Goal: Task Accomplishment & Management: Use online tool/utility

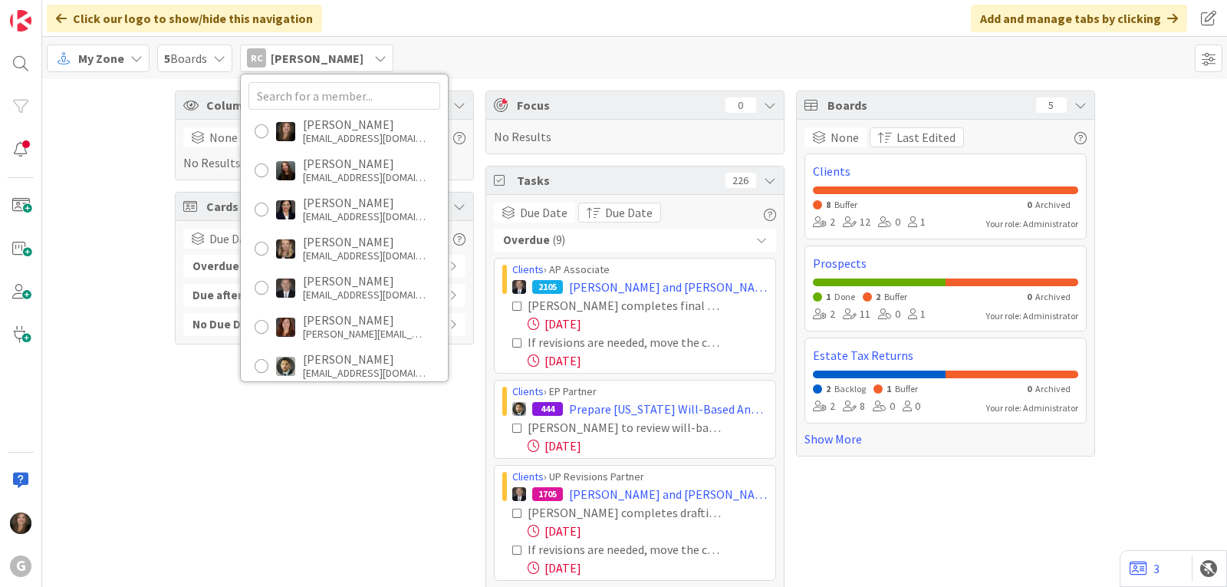
scroll to position [460, 0]
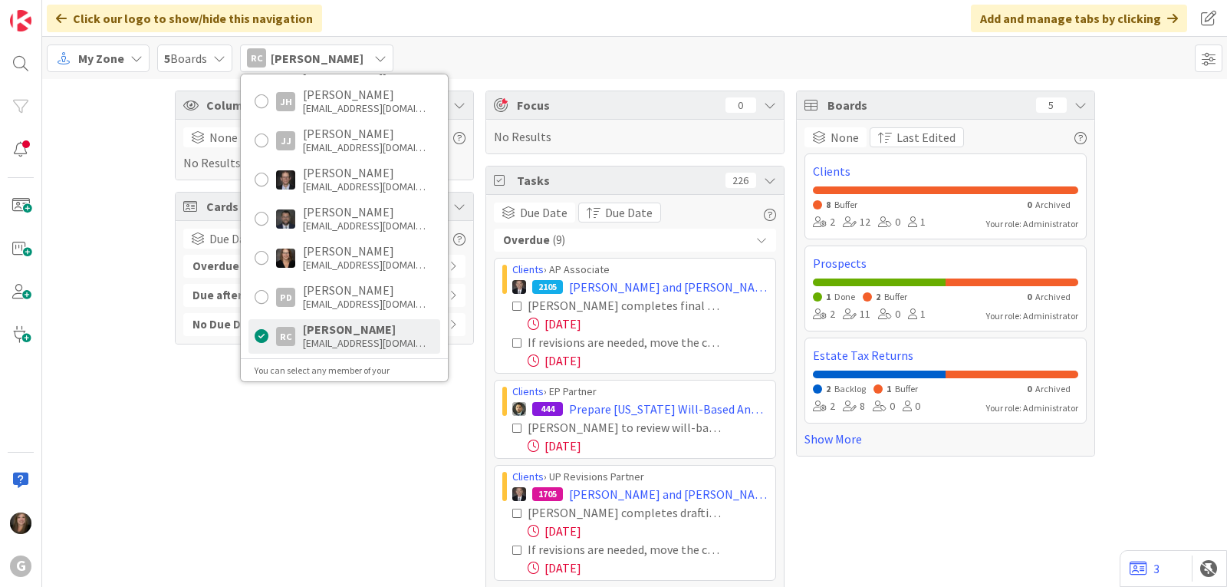
click at [124, 56] on div "My Zone" at bounding box center [98, 58] width 103 height 28
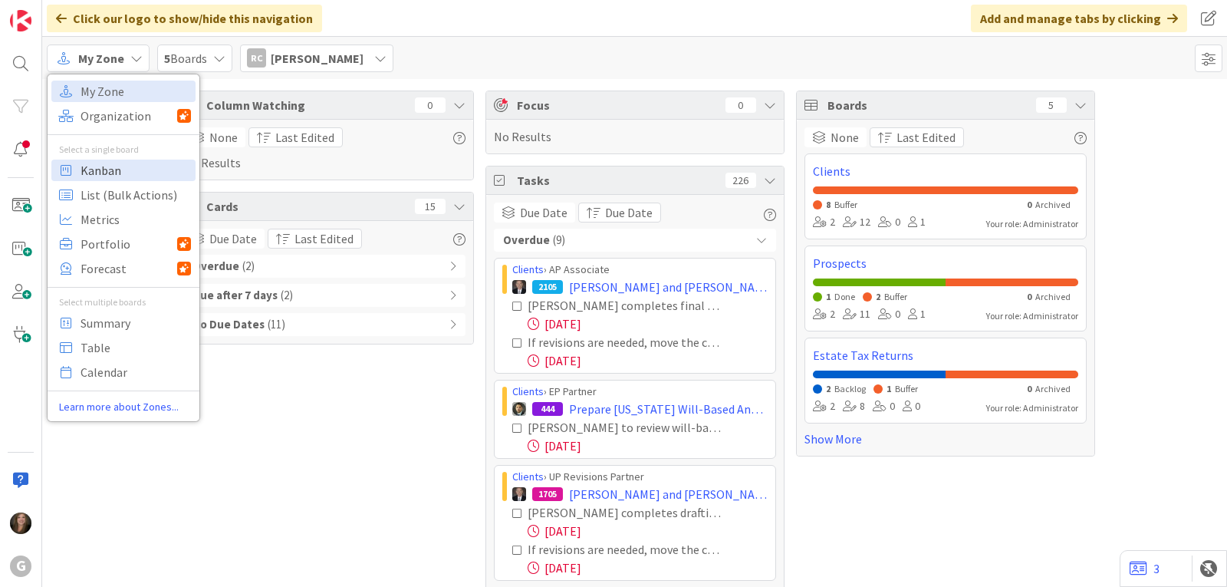
click at [109, 167] on span "Kanban" at bounding box center [136, 170] width 110 height 23
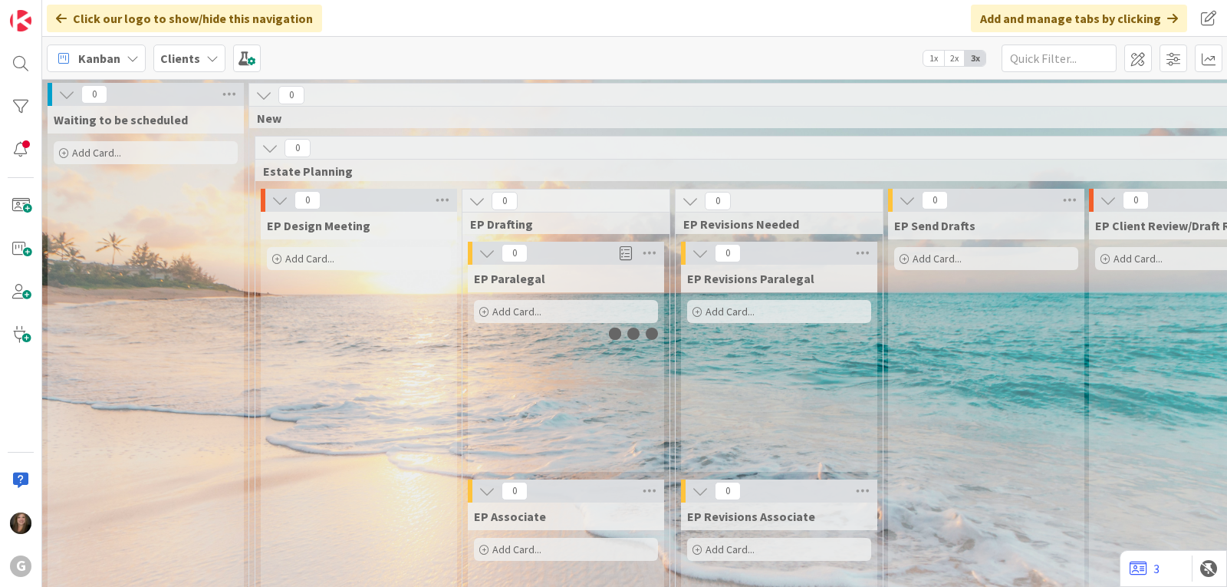
click at [206, 56] on icon at bounding box center [212, 58] width 12 height 12
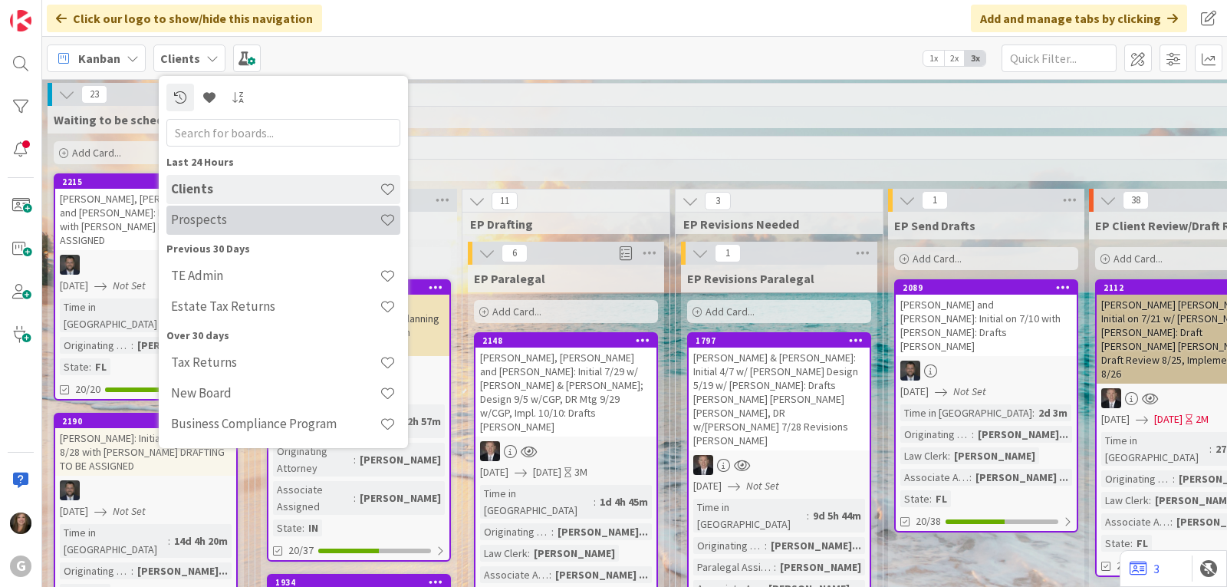
click at [197, 220] on h4 "Prospects" at bounding box center [275, 219] width 209 height 15
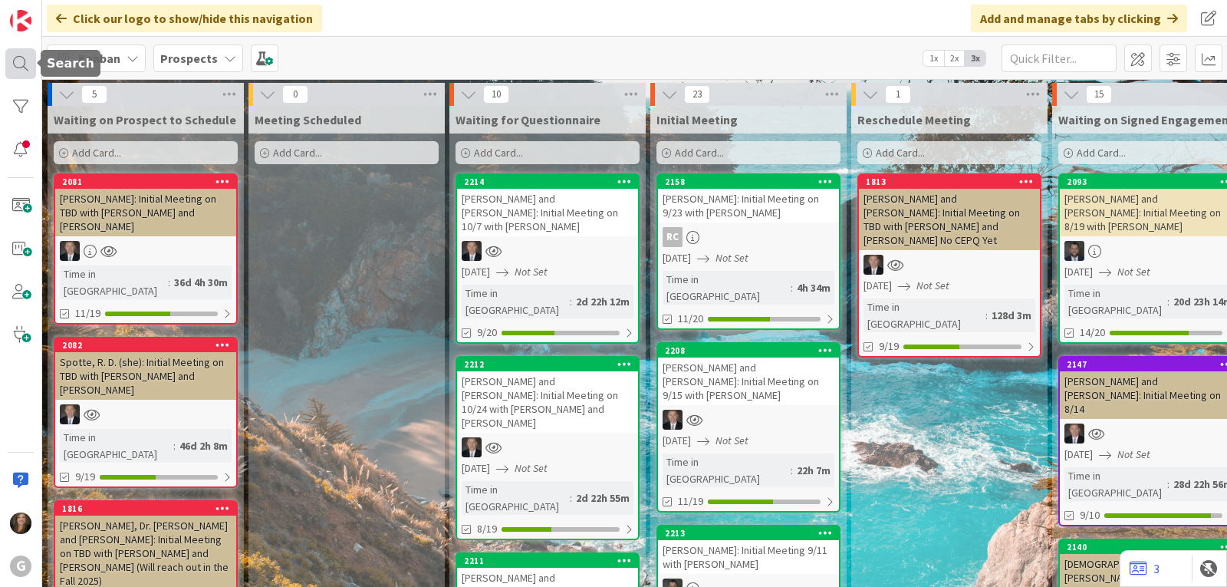
click at [19, 67] on div at bounding box center [20, 63] width 31 height 31
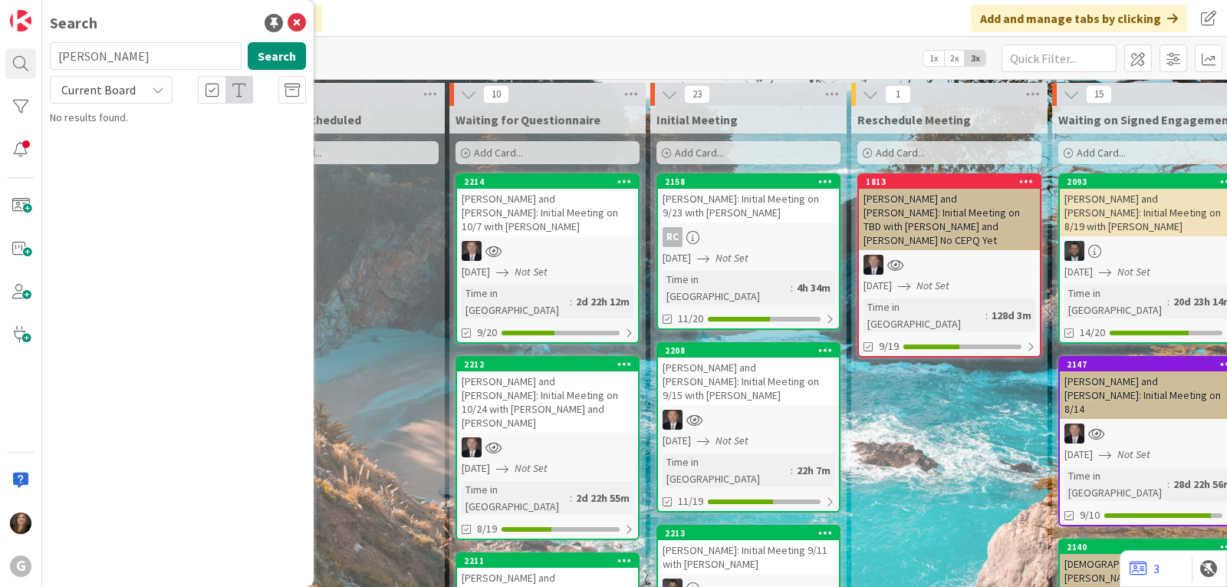
drag, startPoint x: 96, startPoint y: 62, endPoint x: 47, endPoint y: 55, distance: 49.6
click at [47, 55] on div "[PERSON_NAME] Search" at bounding box center [178, 59] width 275 height 34
type input "[PERSON_NAME]"
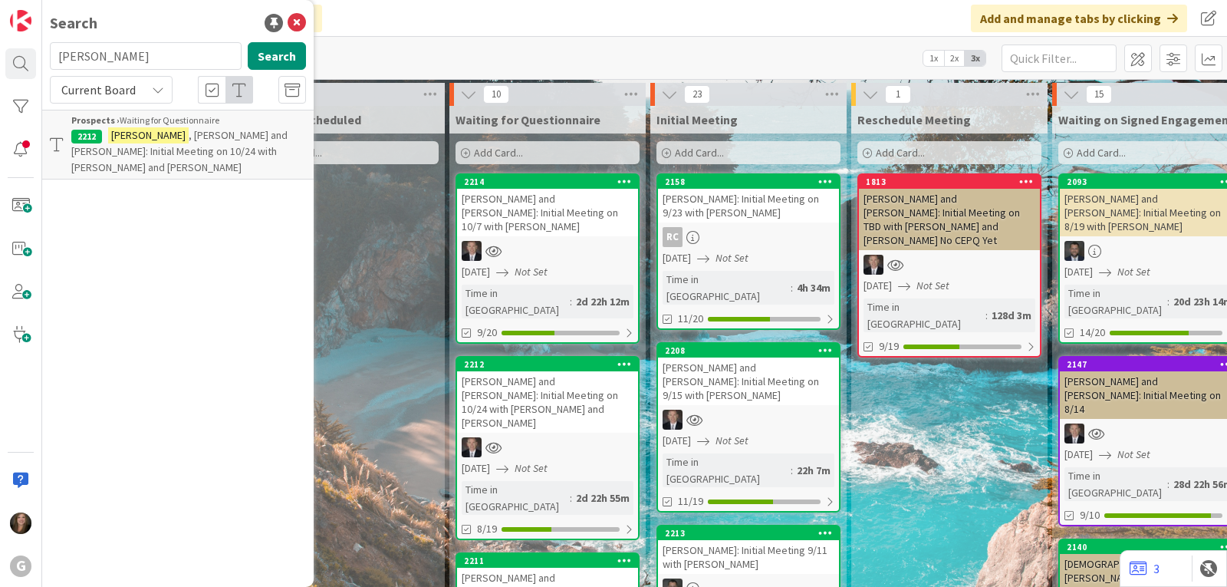
click at [150, 127] on p "[PERSON_NAME] and [PERSON_NAME]: Initial Meeting on 10/24 with [PERSON_NAME] an…" at bounding box center [188, 151] width 235 height 48
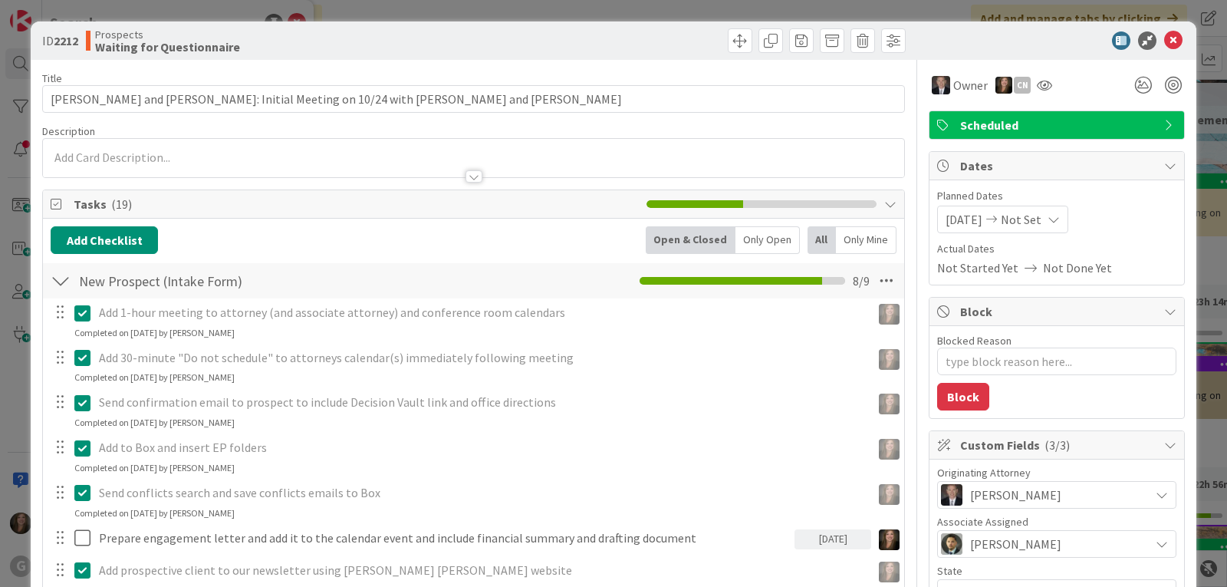
scroll to position [153, 0]
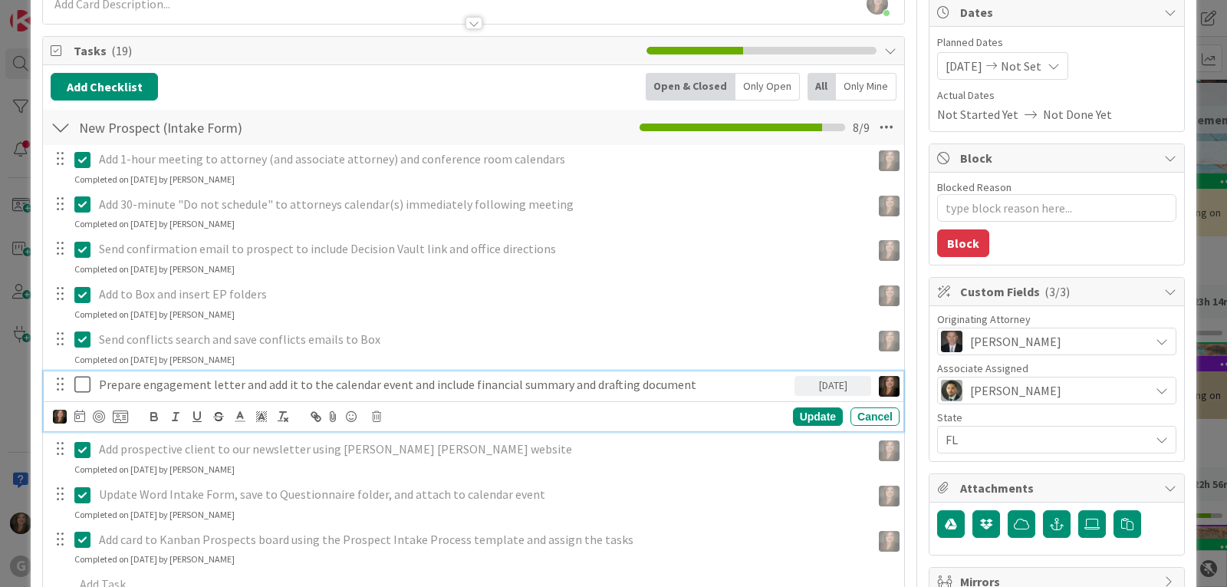
click at [80, 378] on icon at bounding box center [82, 384] width 16 height 18
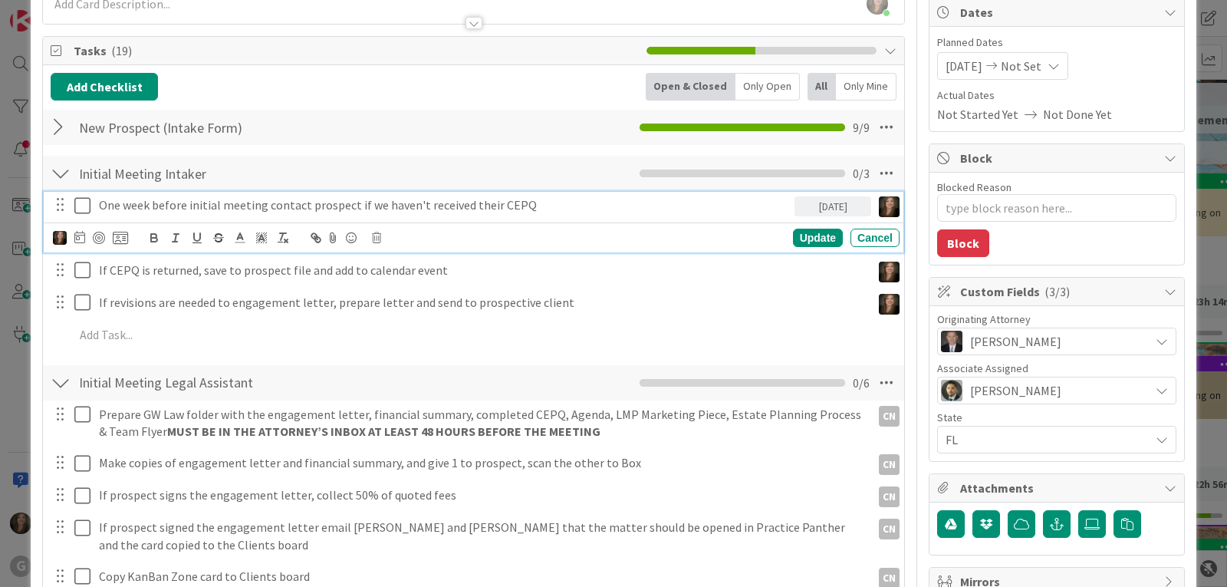
click at [83, 209] on icon at bounding box center [82, 205] width 16 height 18
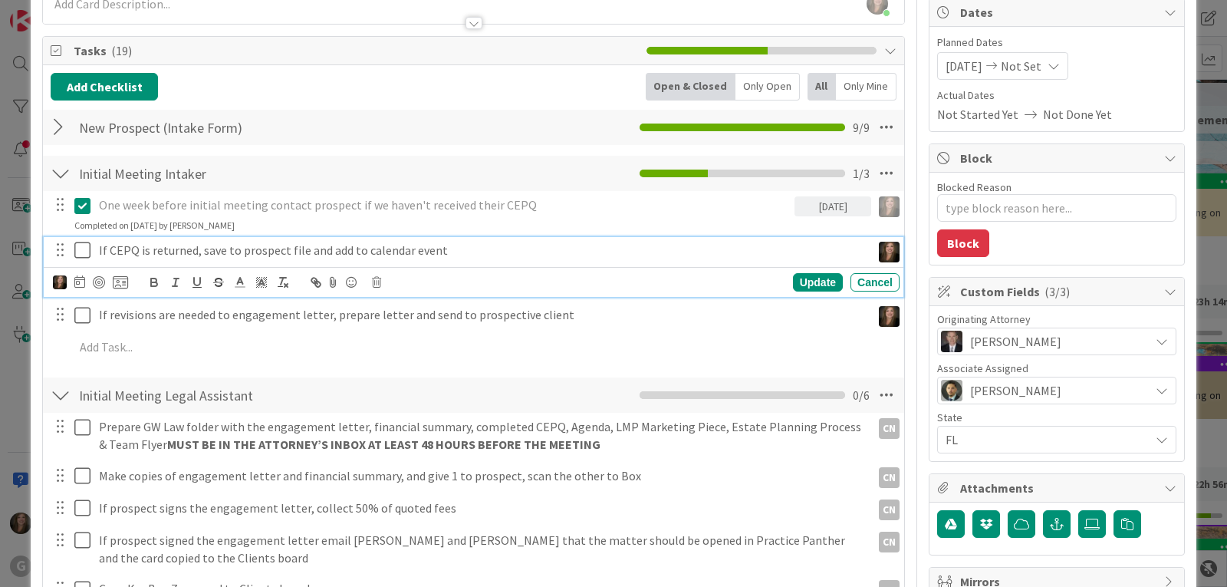
click at [86, 252] on icon at bounding box center [82, 250] width 16 height 18
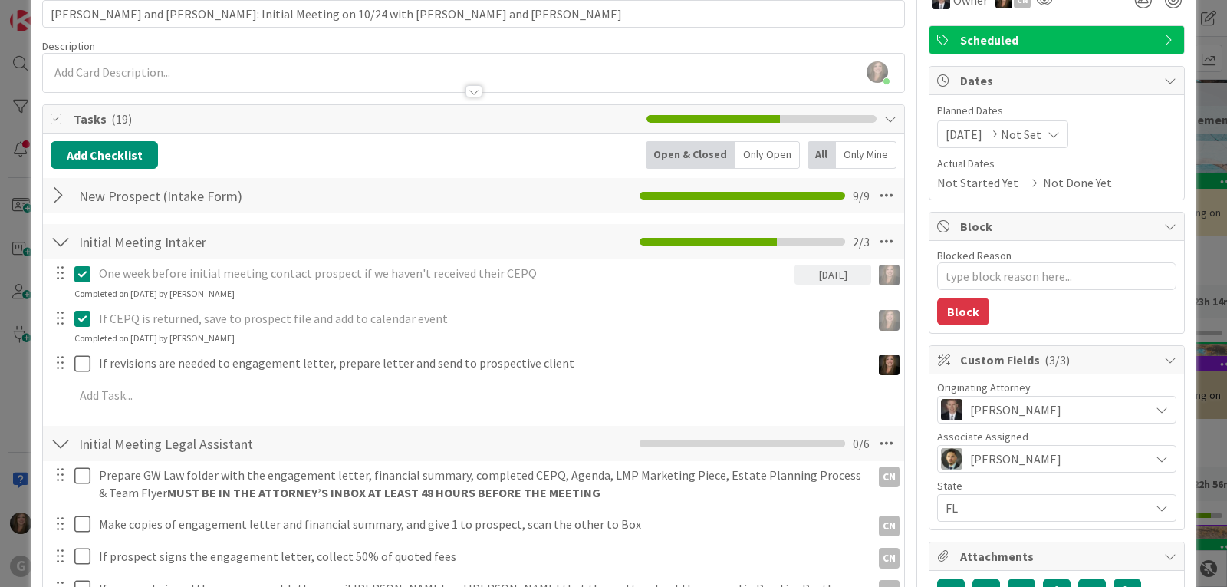
scroll to position [0, 0]
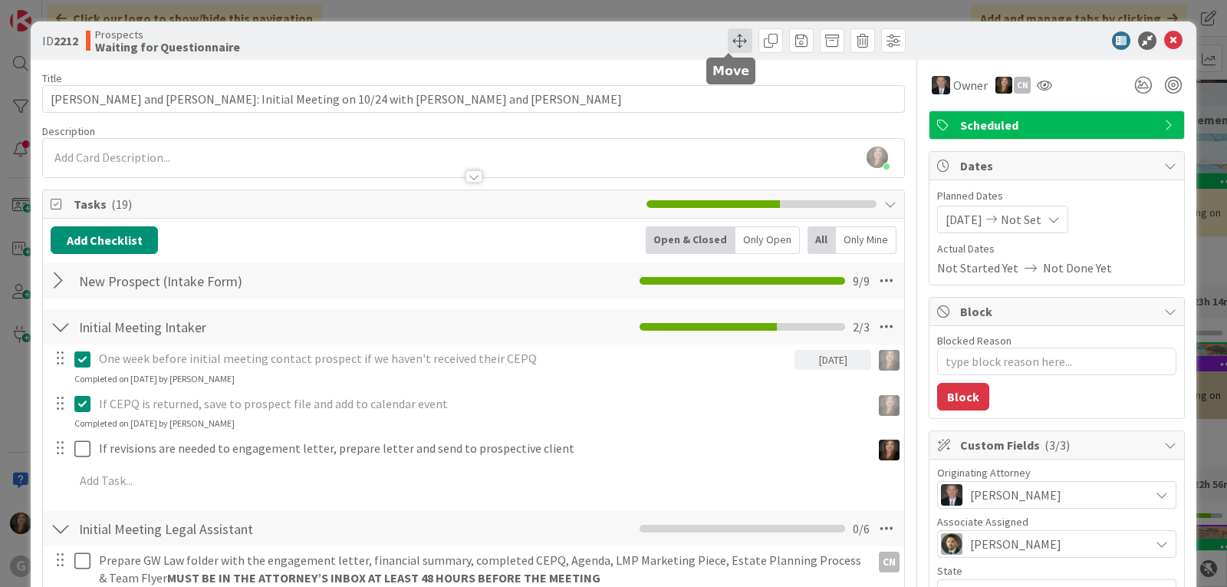
click at [729, 31] on span at bounding box center [740, 40] width 25 height 25
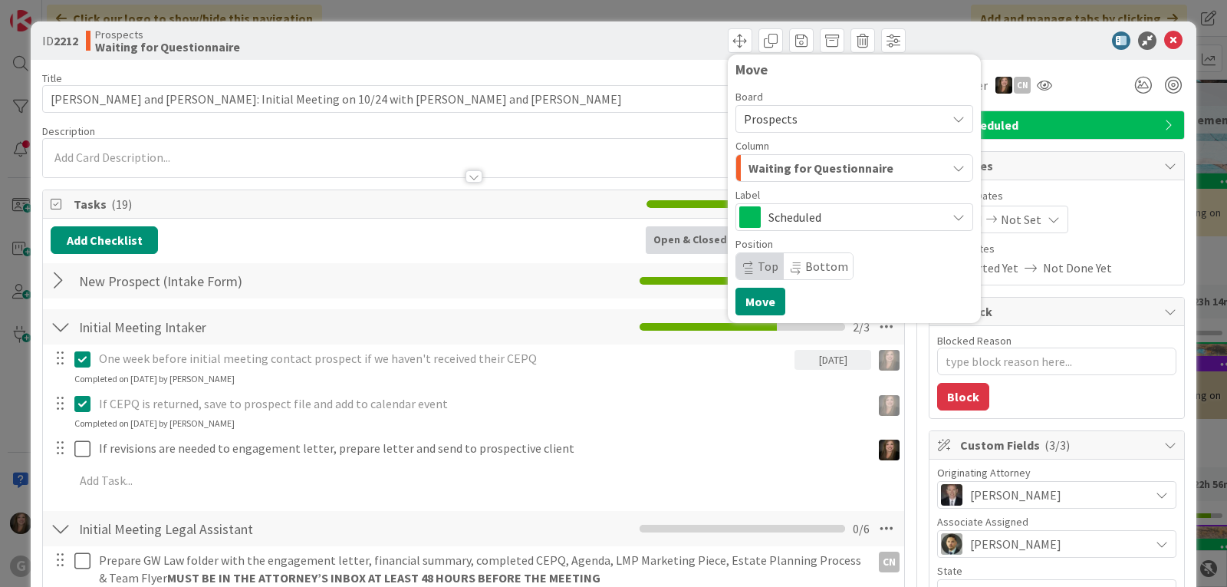
click at [947, 160] on button "Waiting for Questionnaire" at bounding box center [855, 168] width 238 height 28
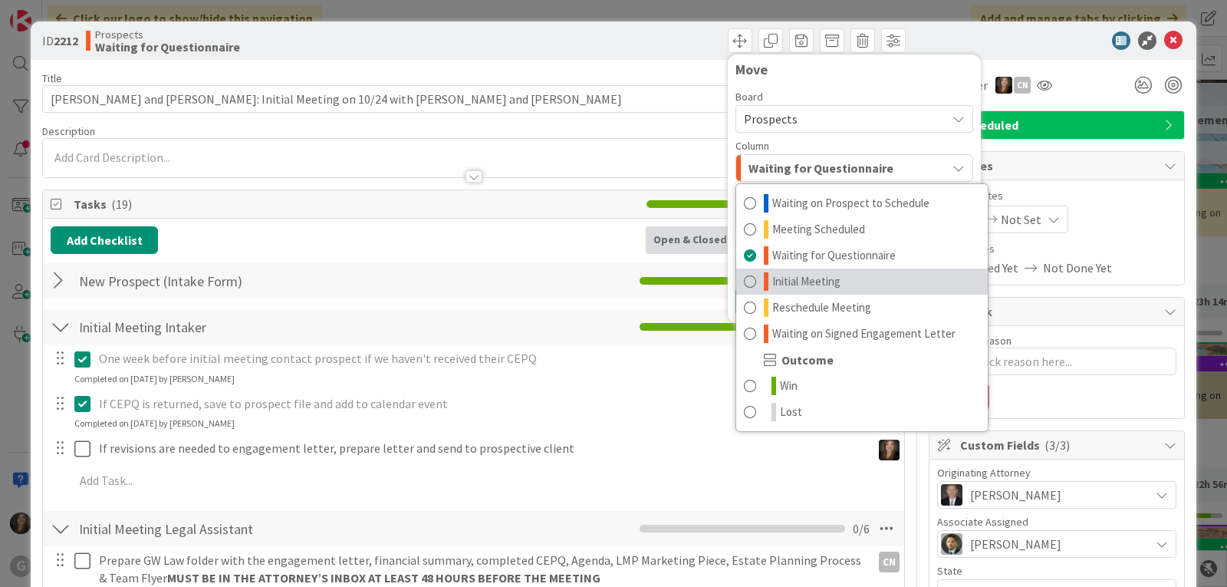
click at [845, 281] on link "Initial Meeting" at bounding box center [862, 281] width 252 height 26
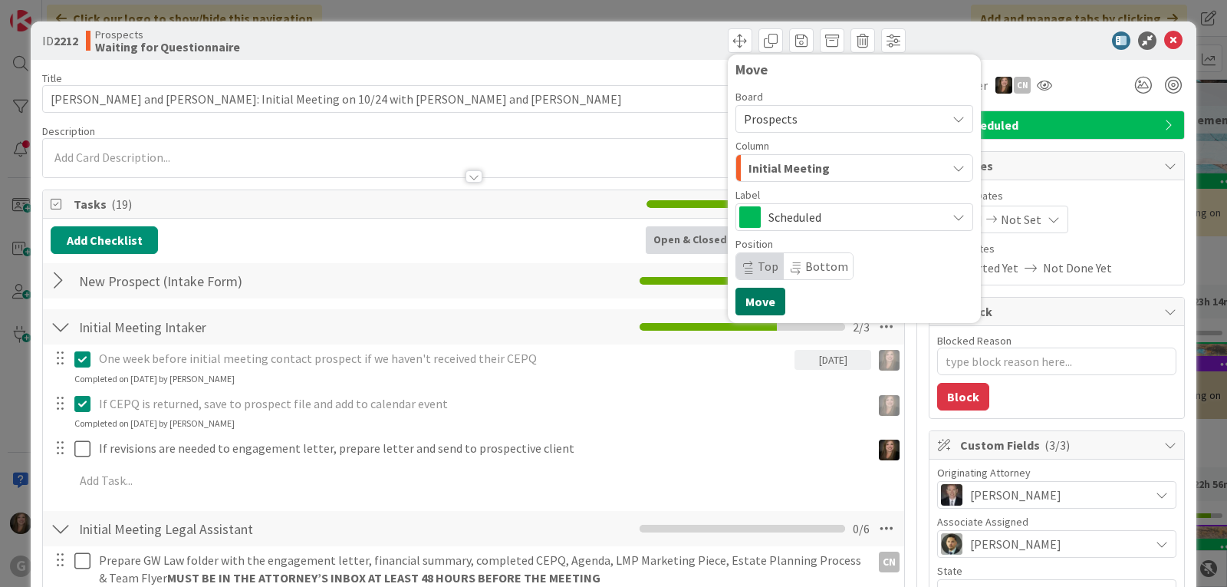
click at [744, 300] on button "Move" at bounding box center [761, 302] width 50 height 28
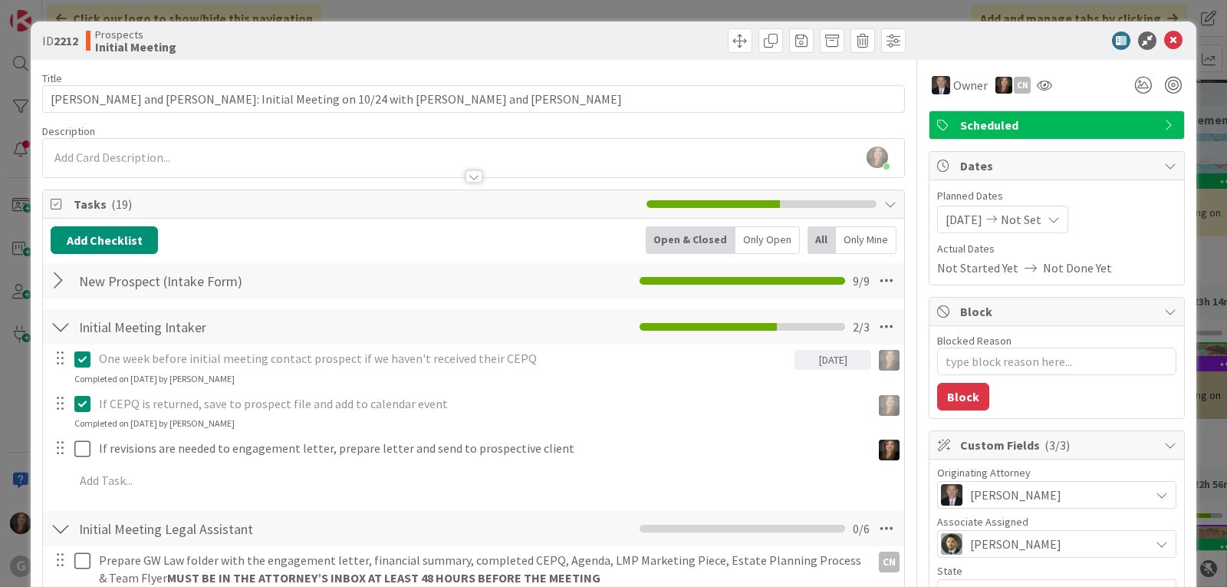
type textarea "x"
click at [1164, 40] on icon at bounding box center [1173, 40] width 18 height 18
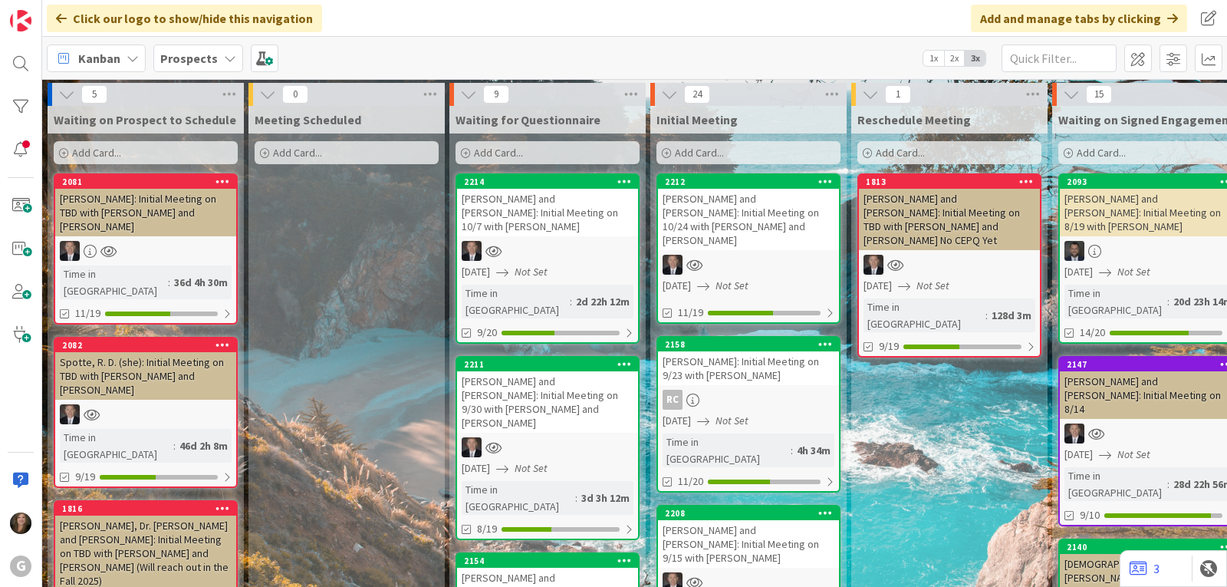
click at [223, 50] on div "Prospects" at bounding box center [198, 58] width 90 height 28
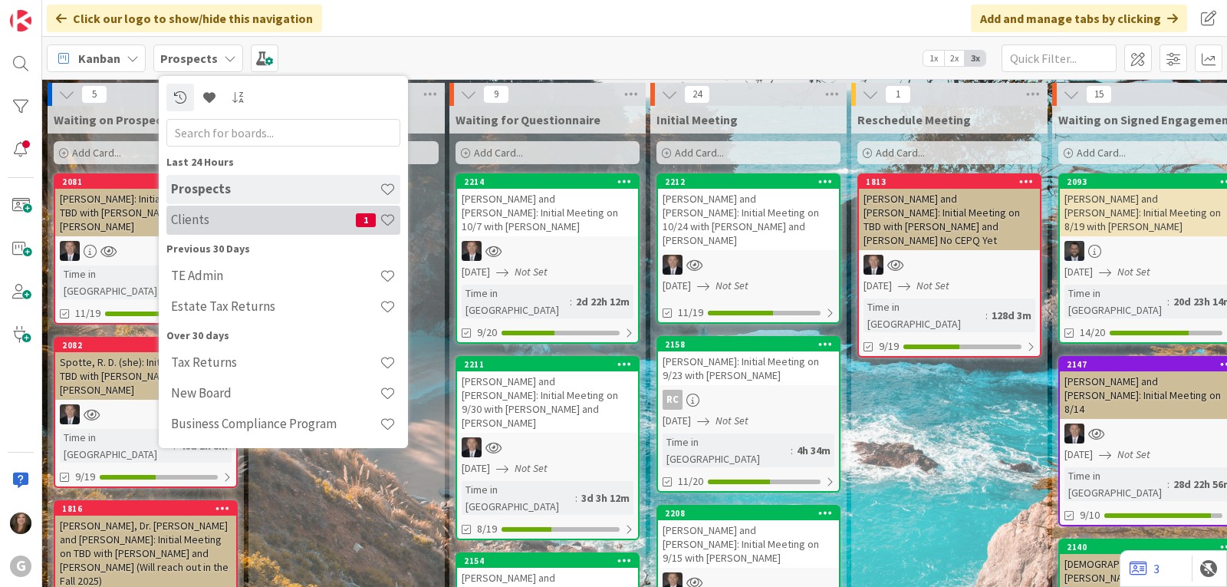
click at [203, 216] on h4 "Clients" at bounding box center [263, 219] width 185 height 15
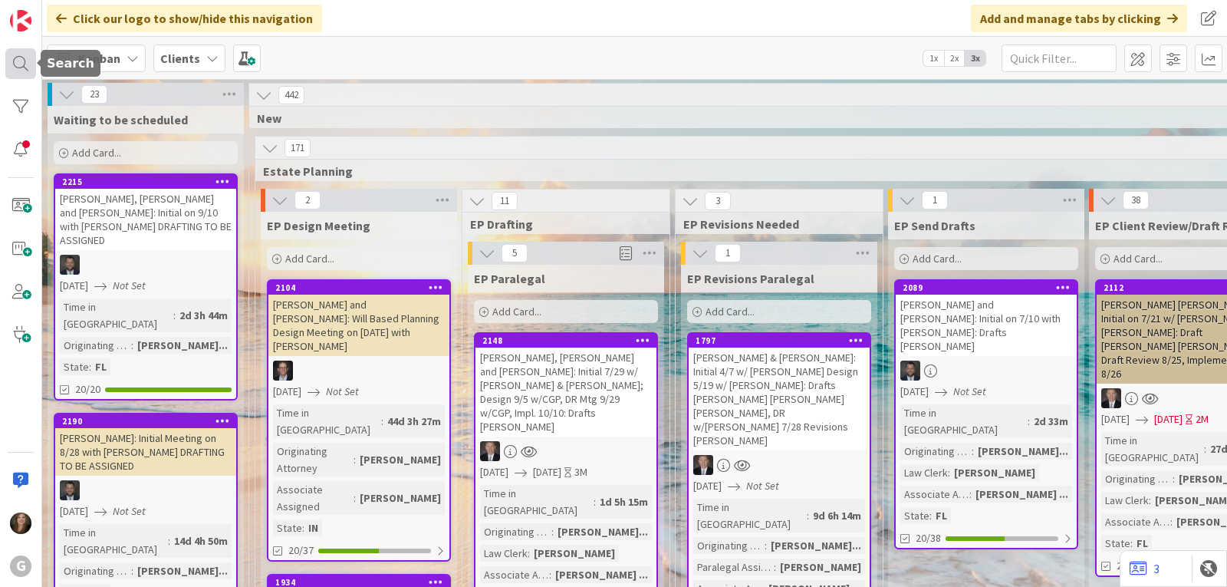
click at [22, 58] on div at bounding box center [20, 63] width 31 height 31
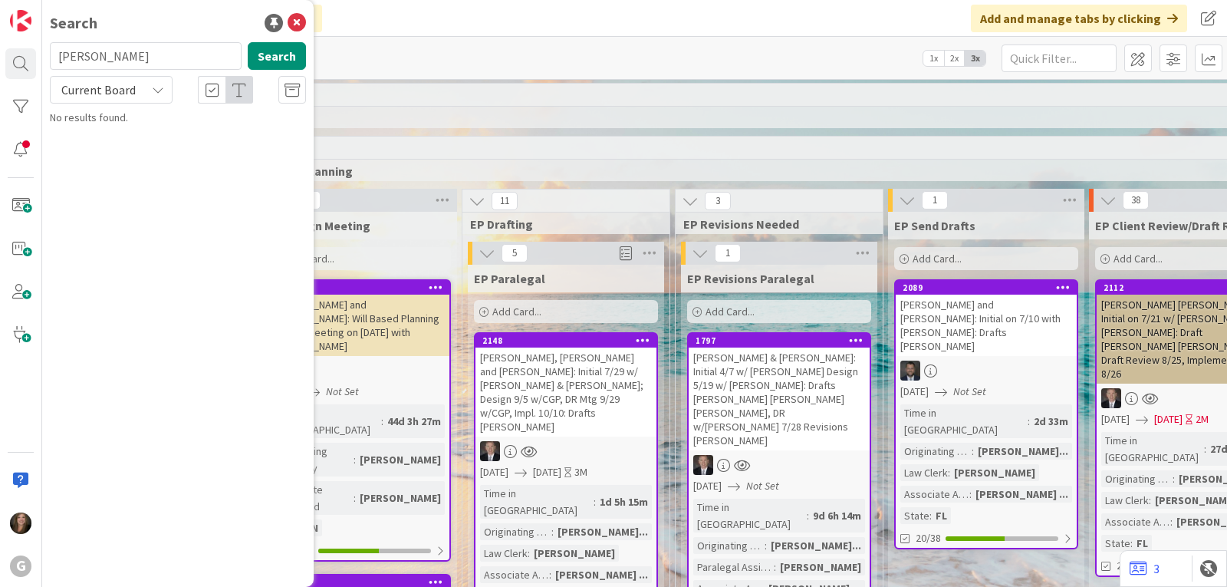
drag, startPoint x: 105, startPoint y: 58, endPoint x: 54, endPoint y: 57, distance: 51.4
click at [54, 57] on input "[PERSON_NAME]" at bounding box center [146, 56] width 192 height 28
type input "2223"
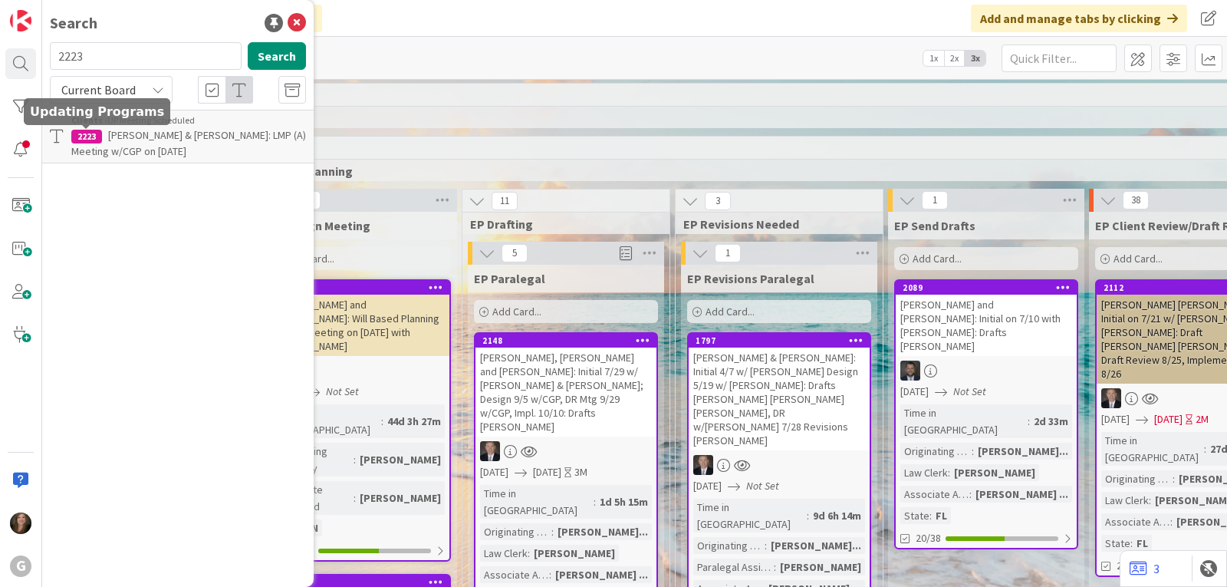
click at [111, 134] on span "[PERSON_NAME] & [PERSON_NAME]: LMP (A) Meeting w/CGP on [DATE]" at bounding box center [188, 143] width 235 height 30
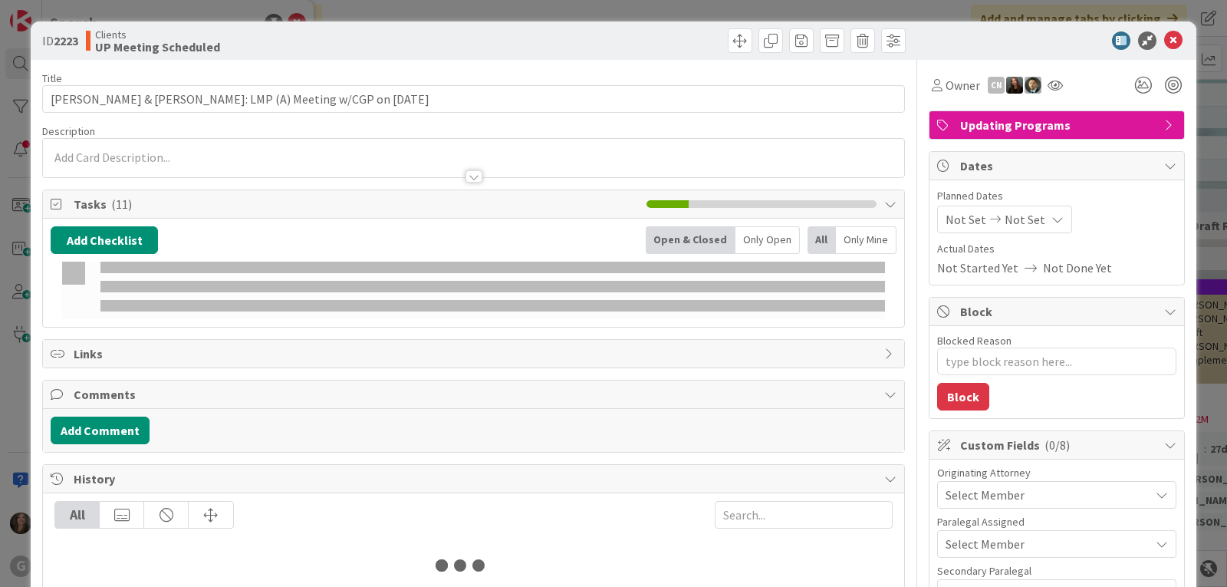
type textarea "x"
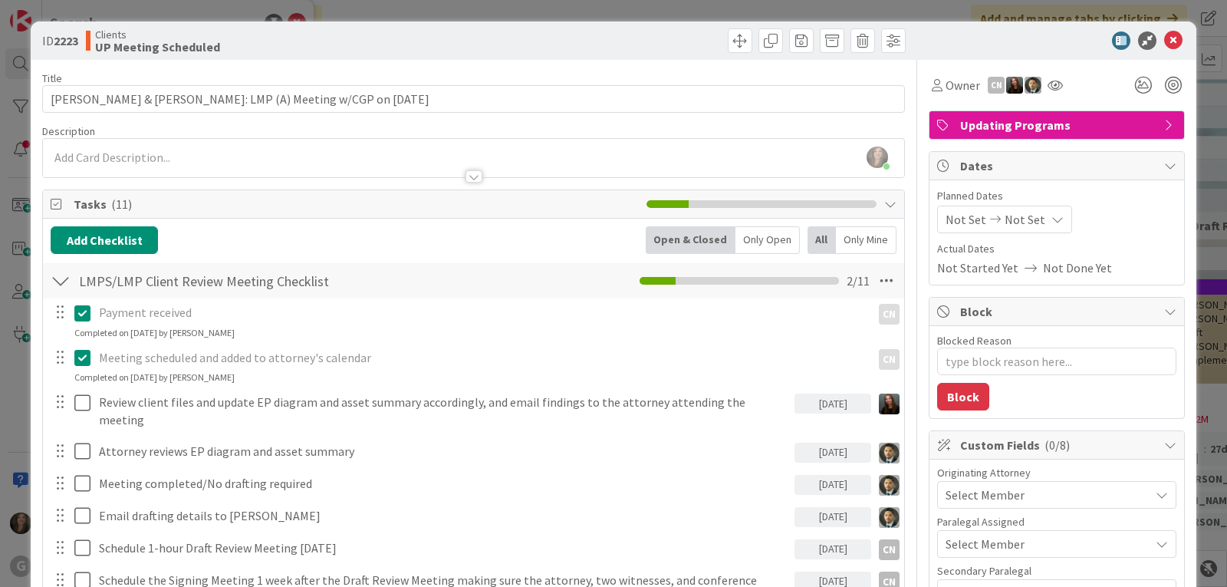
click at [947, 216] on span "Not Set" at bounding box center [966, 219] width 41 height 18
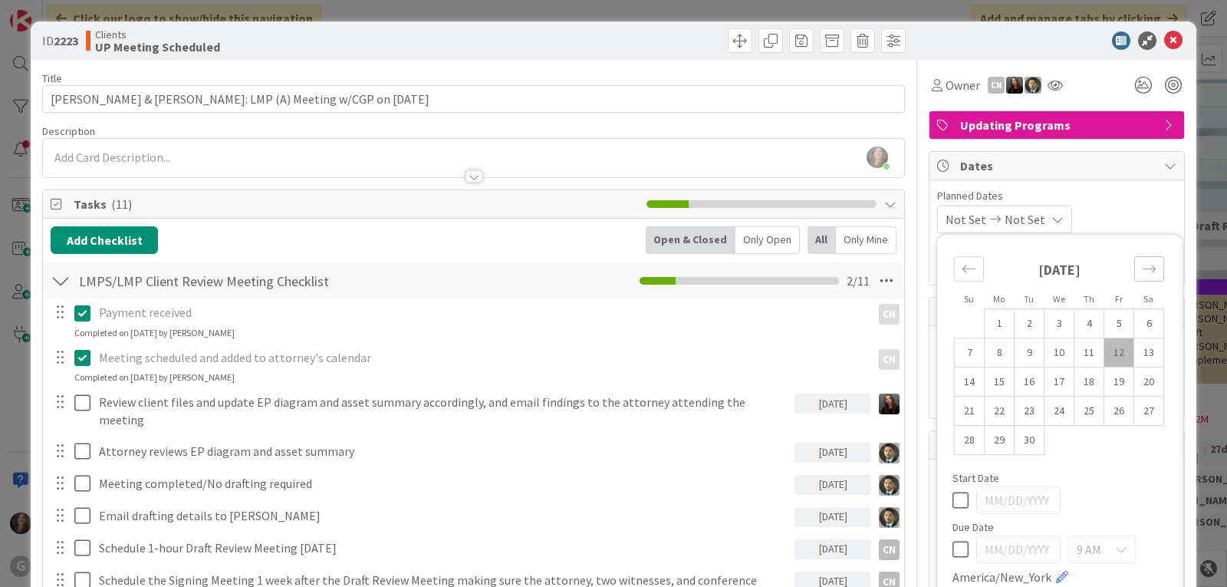
click at [1145, 264] on icon "Move forward to switch to the next month." at bounding box center [1149, 269] width 15 height 15
click at [1081, 407] on td "23" at bounding box center [1090, 411] width 30 height 29
type input "[DATE]"
click at [1145, 211] on div "[DATE] Not Set Su Mo Tu We Th Fr Sa [DATE] 1 2 3 4 5 6 7 8 9 10 11 12 13 14 15 …" at bounding box center [1056, 220] width 239 height 28
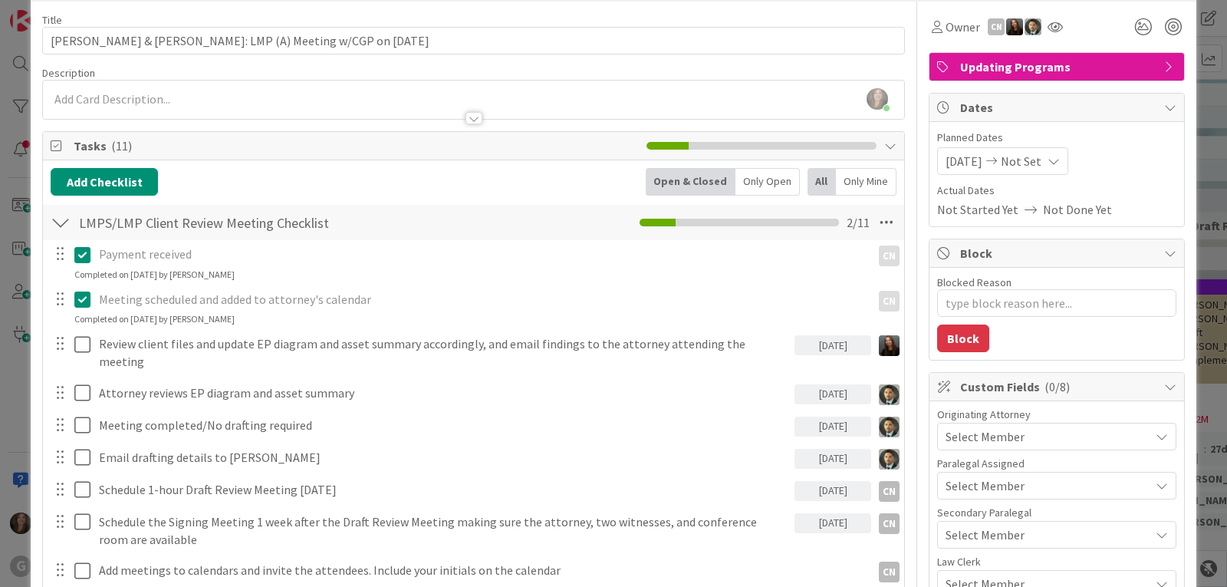
scroll to position [153, 0]
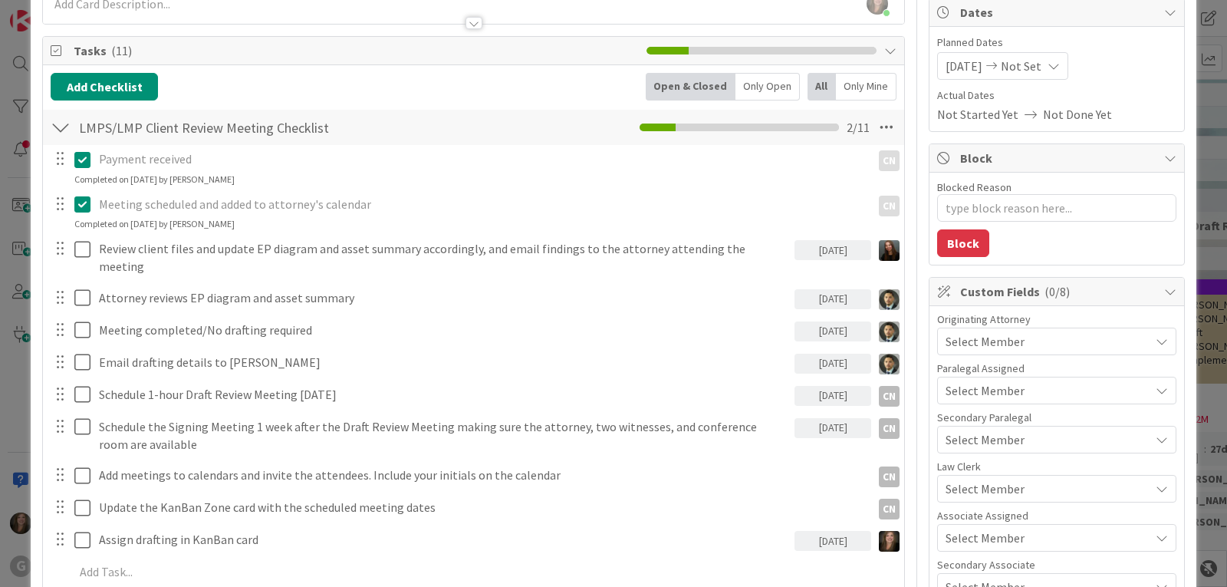
click at [1065, 341] on div "Select Member" at bounding box center [1048, 341] width 204 height 18
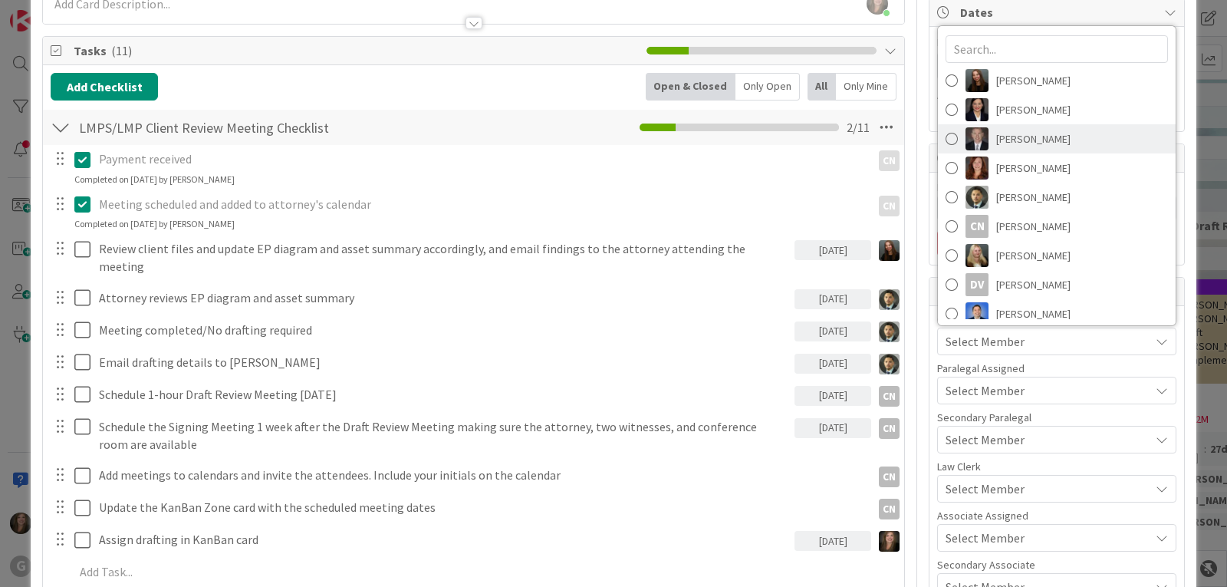
click at [999, 130] on span "[PERSON_NAME]" at bounding box center [1033, 138] width 74 height 23
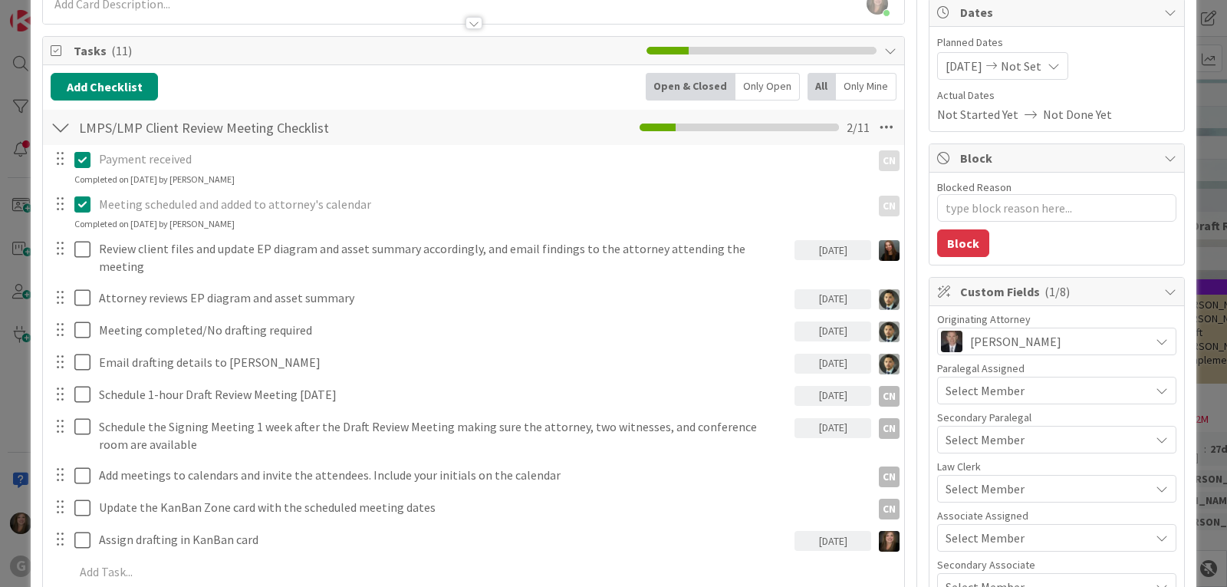
click at [946, 537] on span "Select Member" at bounding box center [985, 537] width 79 height 18
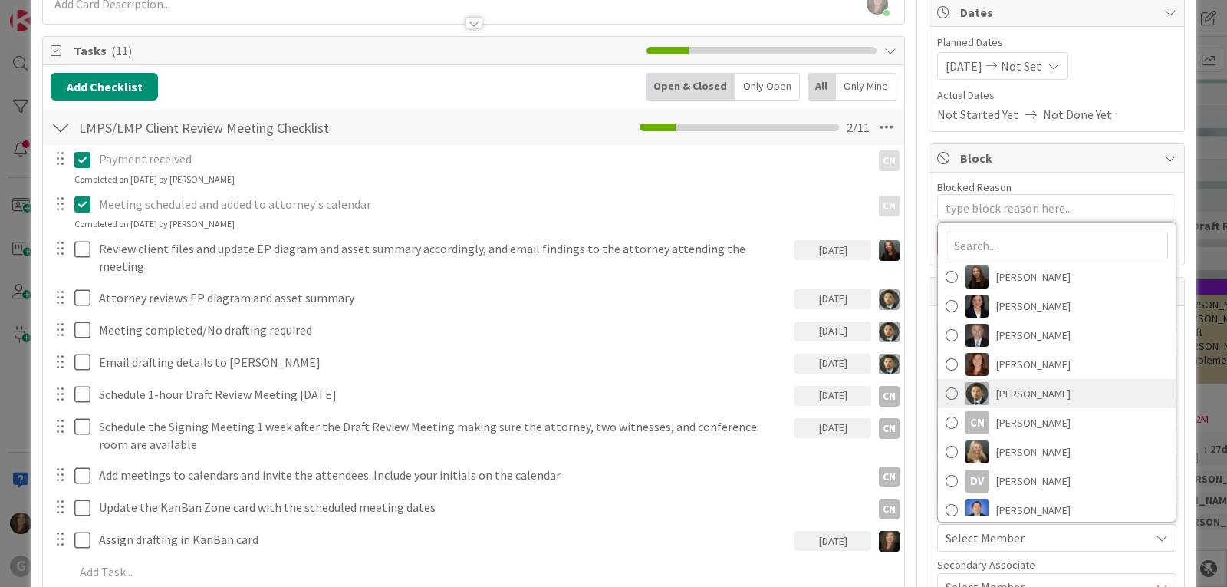
click at [996, 387] on span "[PERSON_NAME]" at bounding box center [1033, 393] width 74 height 23
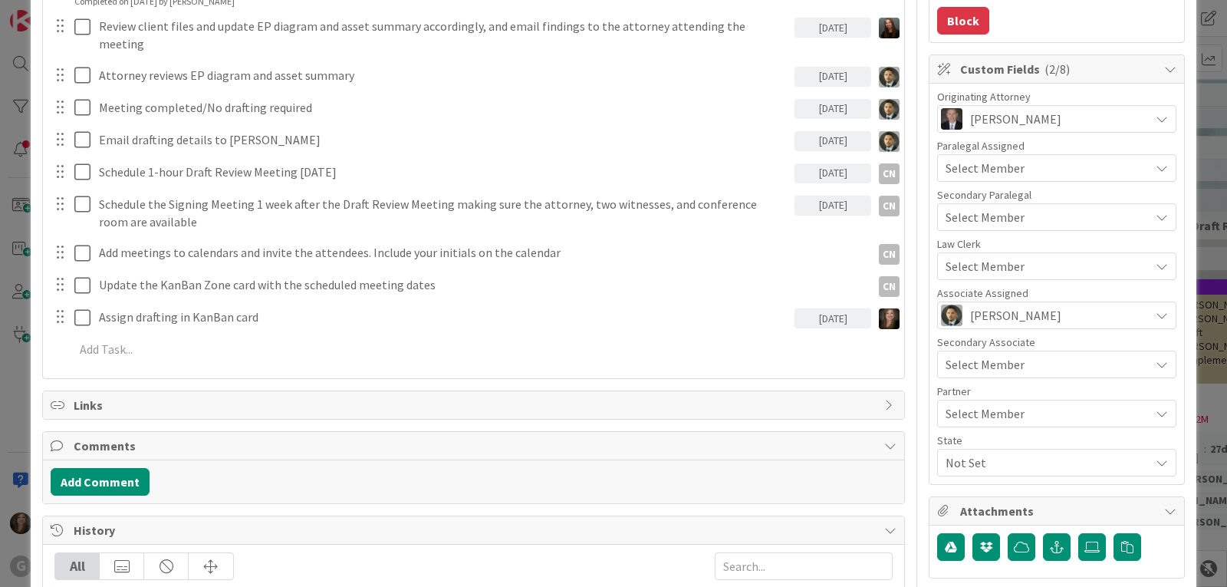
scroll to position [460, 0]
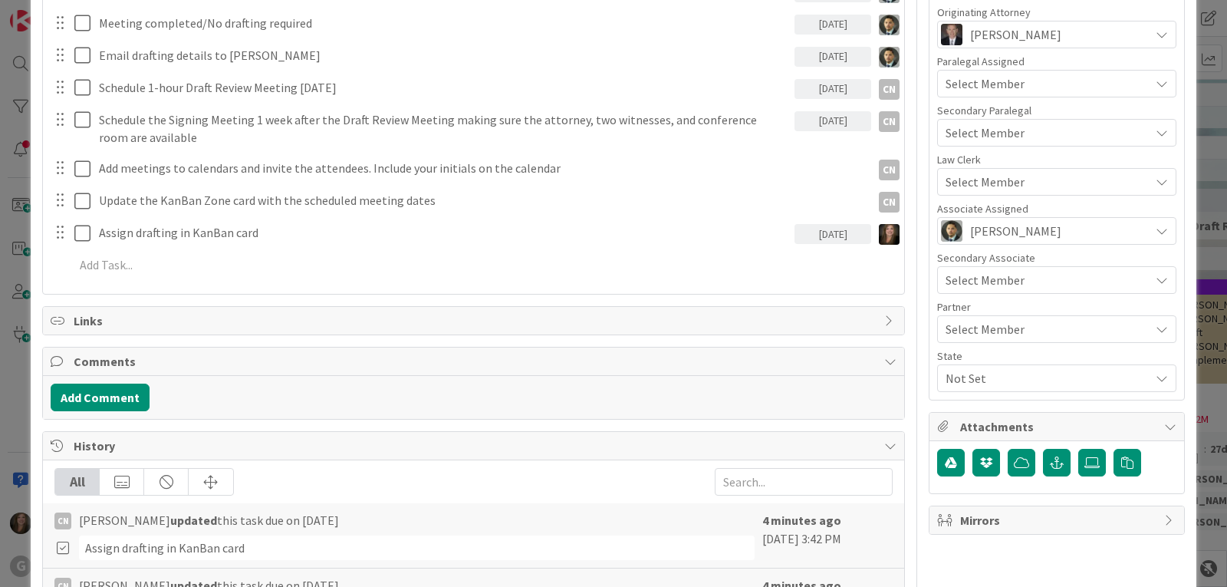
click at [986, 384] on span "Not Set" at bounding box center [1048, 378] width 204 height 18
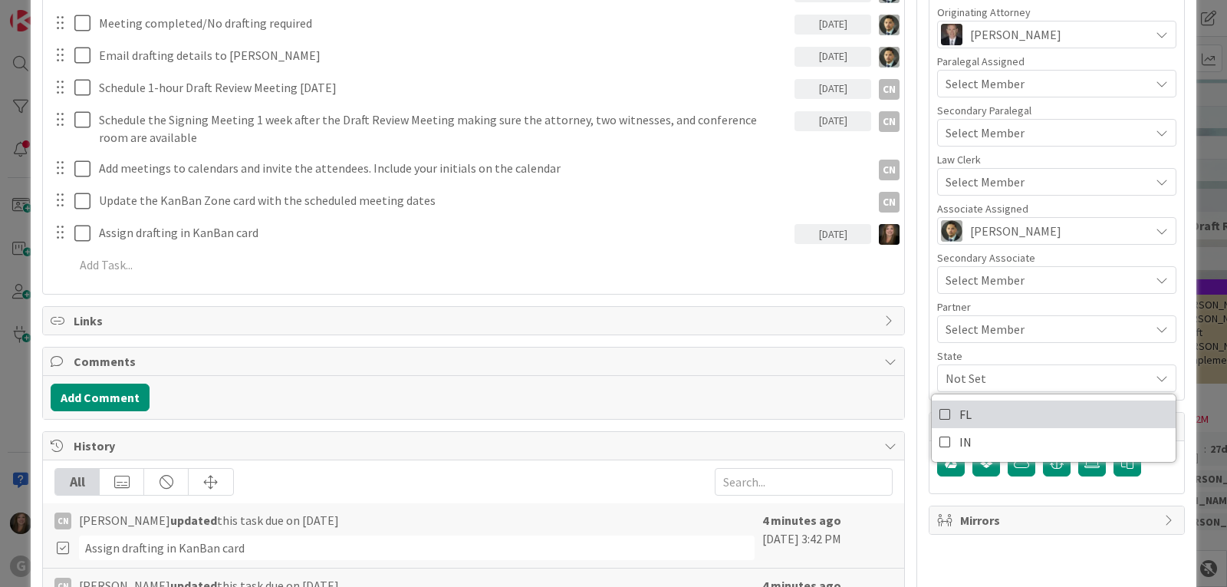
click at [977, 416] on link "FL" at bounding box center [1054, 414] width 244 height 28
type textarea "x"
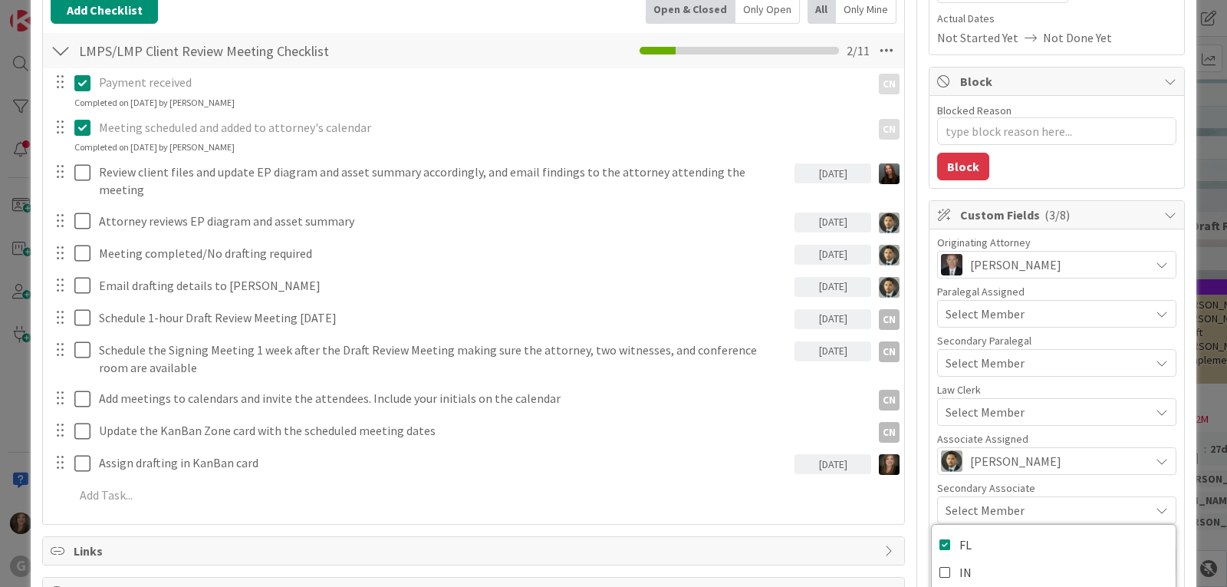
scroll to position [0, 0]
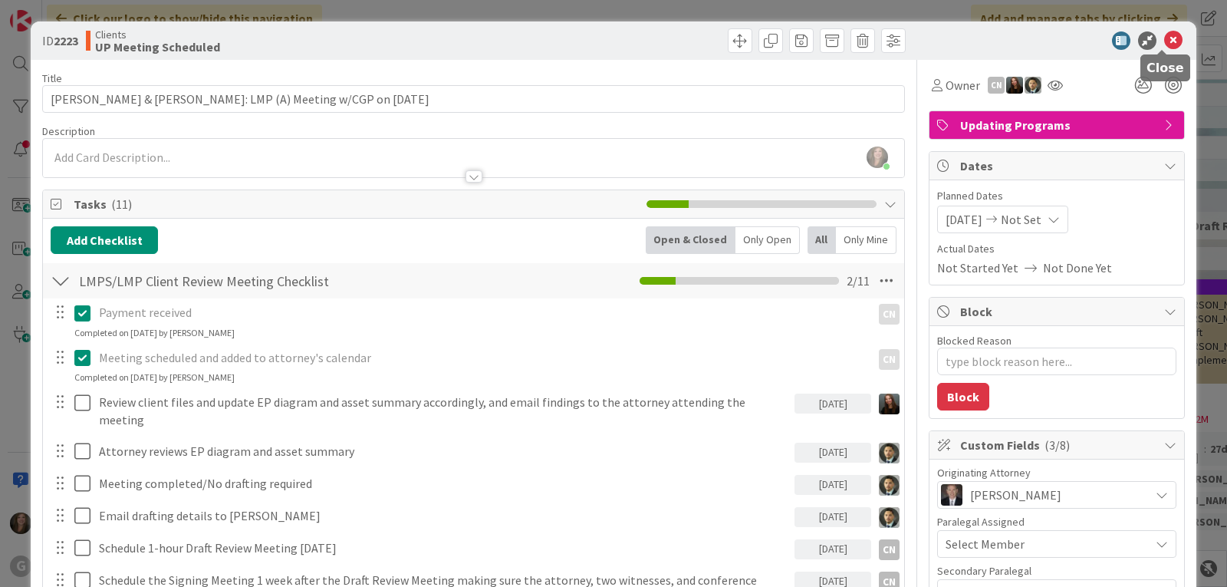
click at [1164, 35] on icon at bounding box center [1173, 40] width 18 height 18
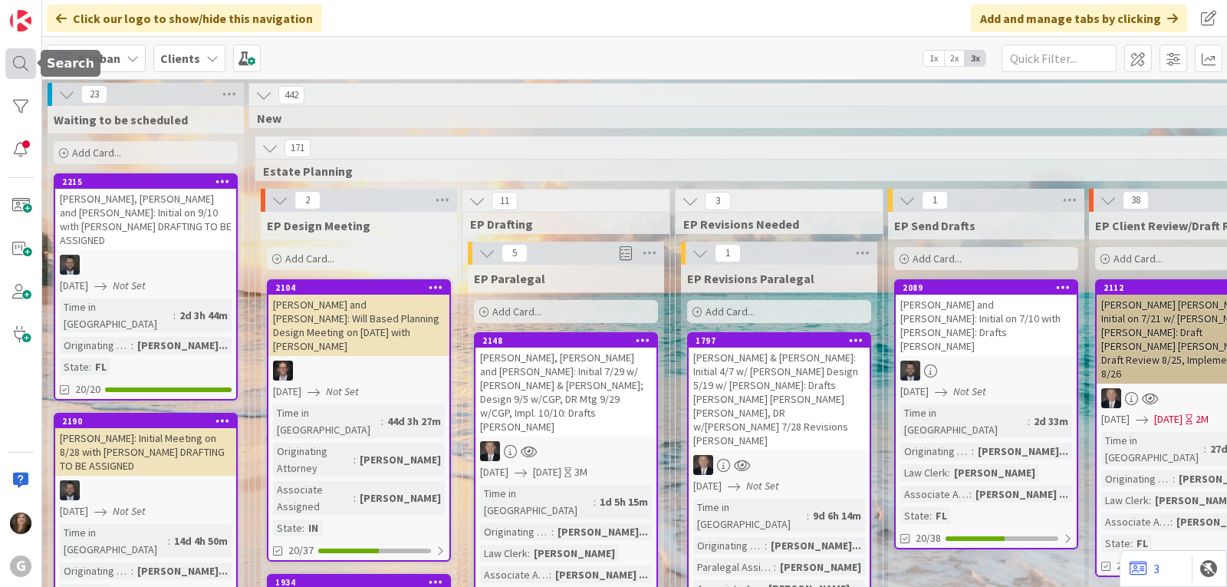
click at [21, 61] on div at bounding box center [20, 63] width 31 height 31
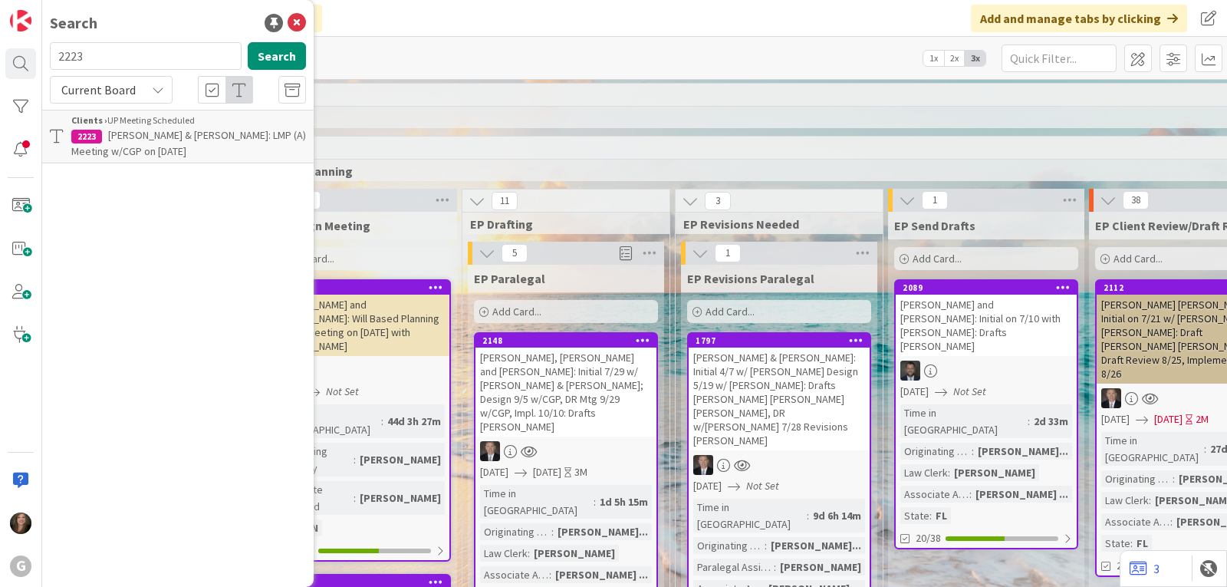
drag, startPoint x: 114, startPoint y: 58, endPoint x: 47, endPoint y: 55, distance: 66.8
click at [47, 55] on div "2223 Search" at bounding box center [178, 59] width 275 height 34
type input "davey"
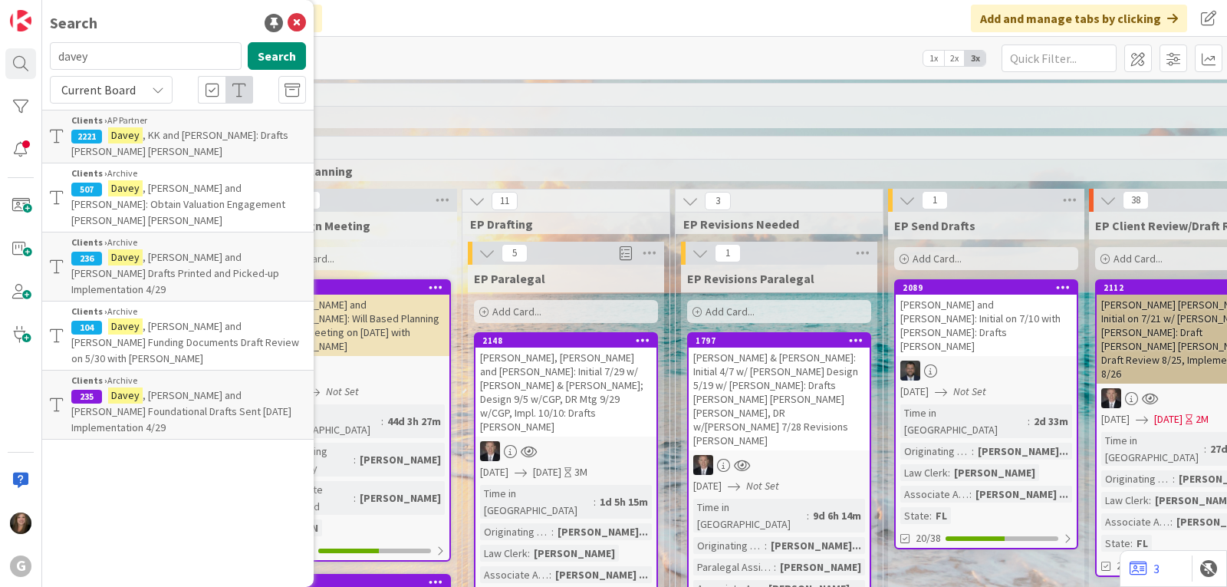
click at [140, 131] on mark "Davey" at bounding box center [125, 135] width 35 height 16
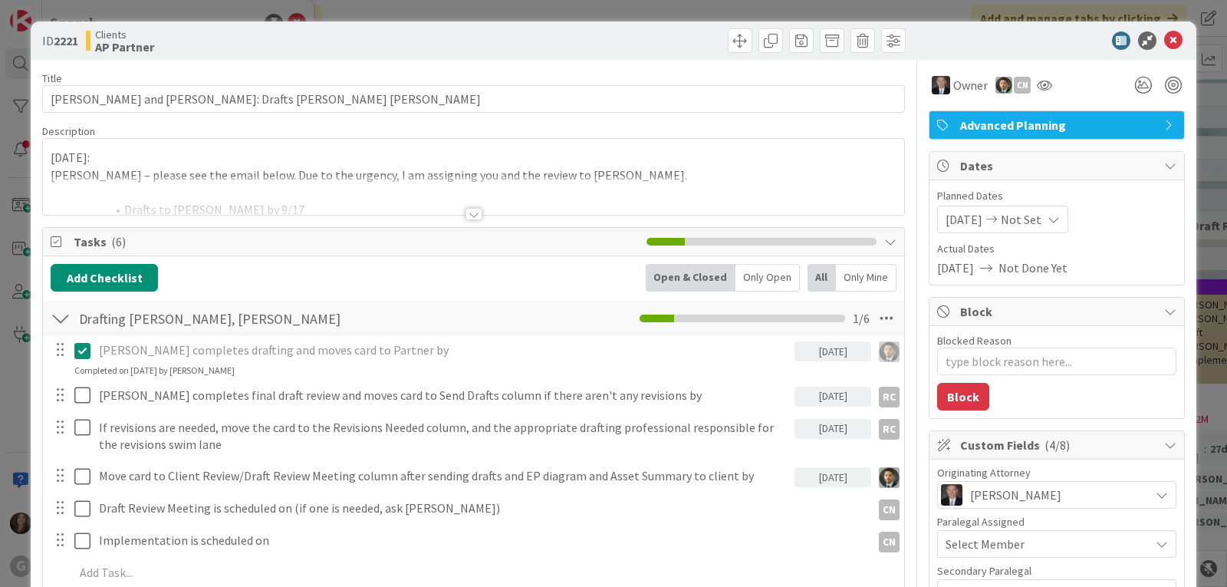
type textarea "x"
click at [1167, 38] on icon at bounding box center [1173, 40] width 18 height 18
